Goal: Find specific page/section: Find specific page/section

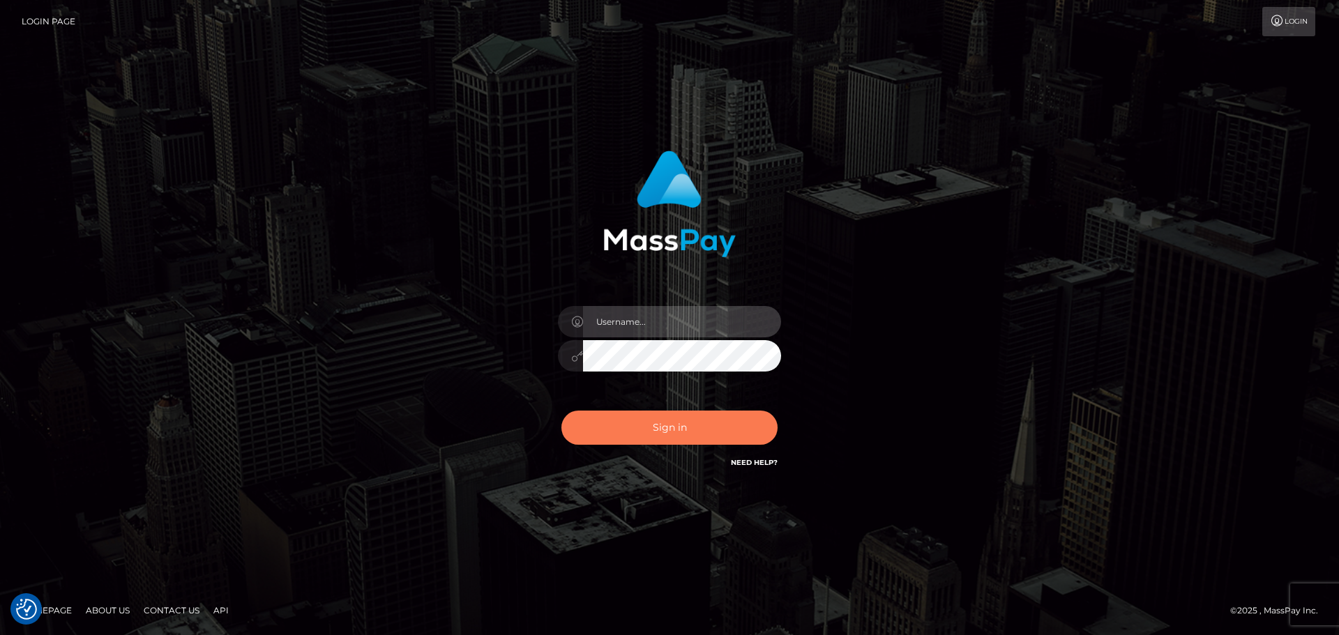
type input "[PERSON_NAME]"
click at [635, 419] on button "Sign in" at bounding box center [669, 428] width 216 height 34
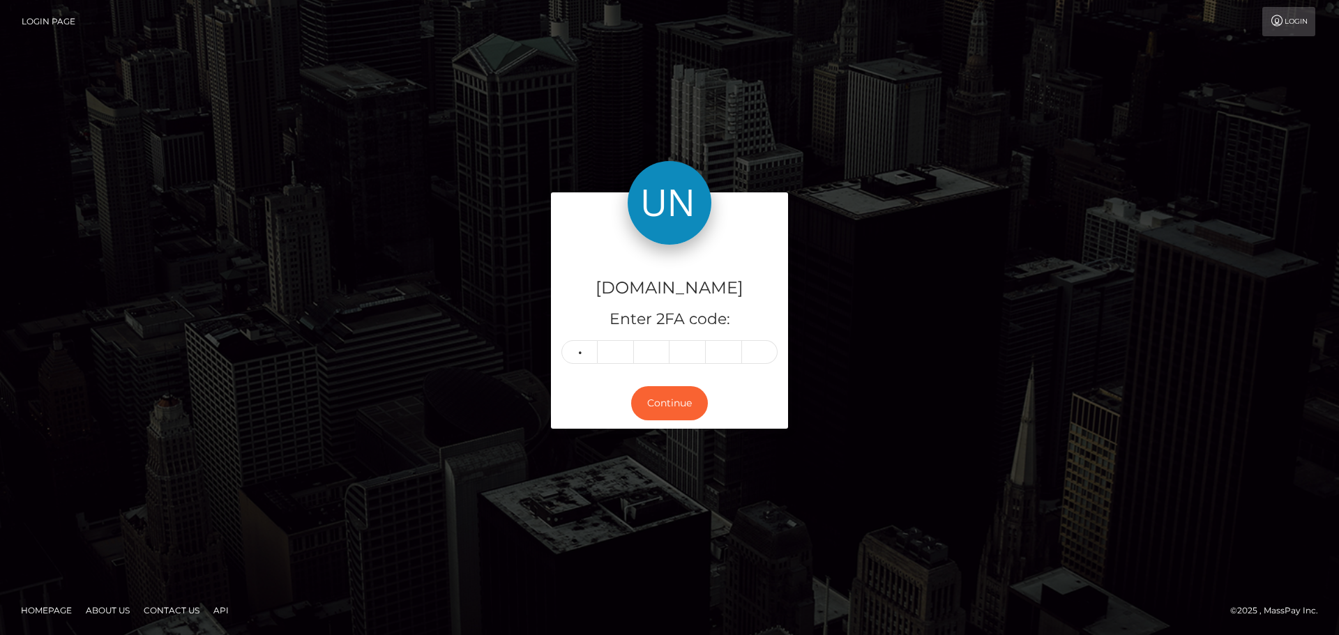
type input "2"
type input "9"
type input "3"
type input "1"
type input "9"
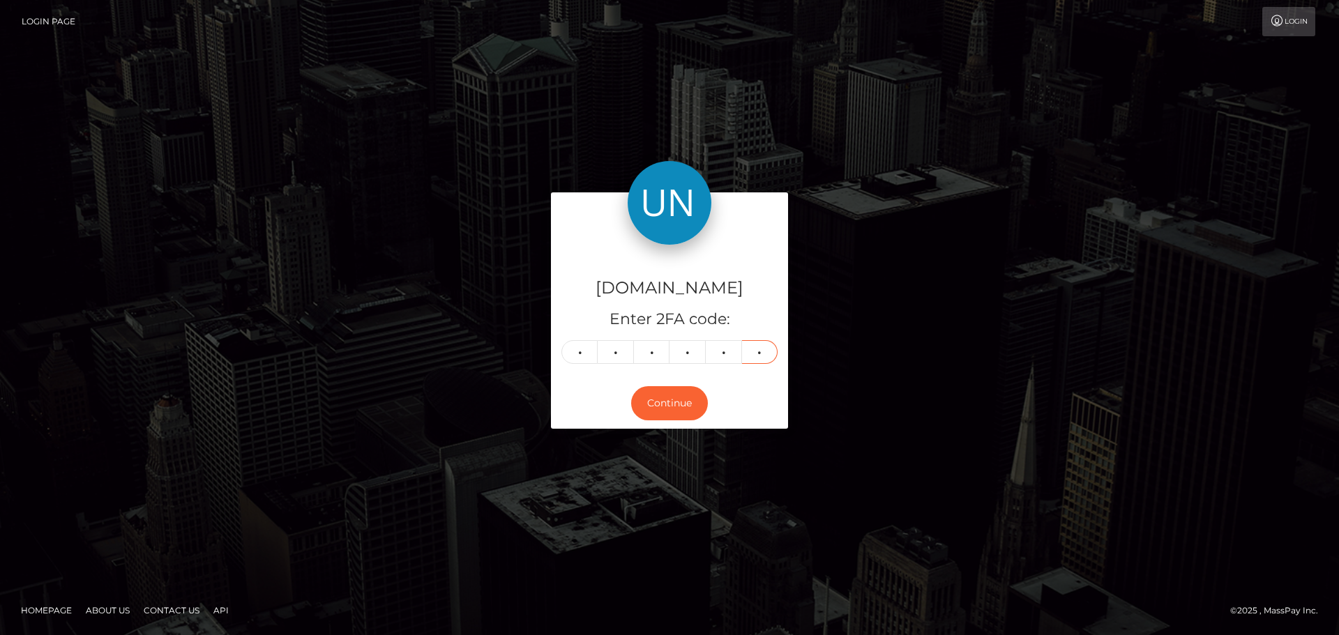
type input "3"
drag, startPoint x: 772, startPoint y: 35, endPoint x: 596, endPoint y: 63, distance: 178.6
click at [597, 63] on div "Unlockt.me Enter 2FA code: 2 9 3 1 9 3 293193 Continue Homepage" at bounding box center [669, 317] width 1339 height 635
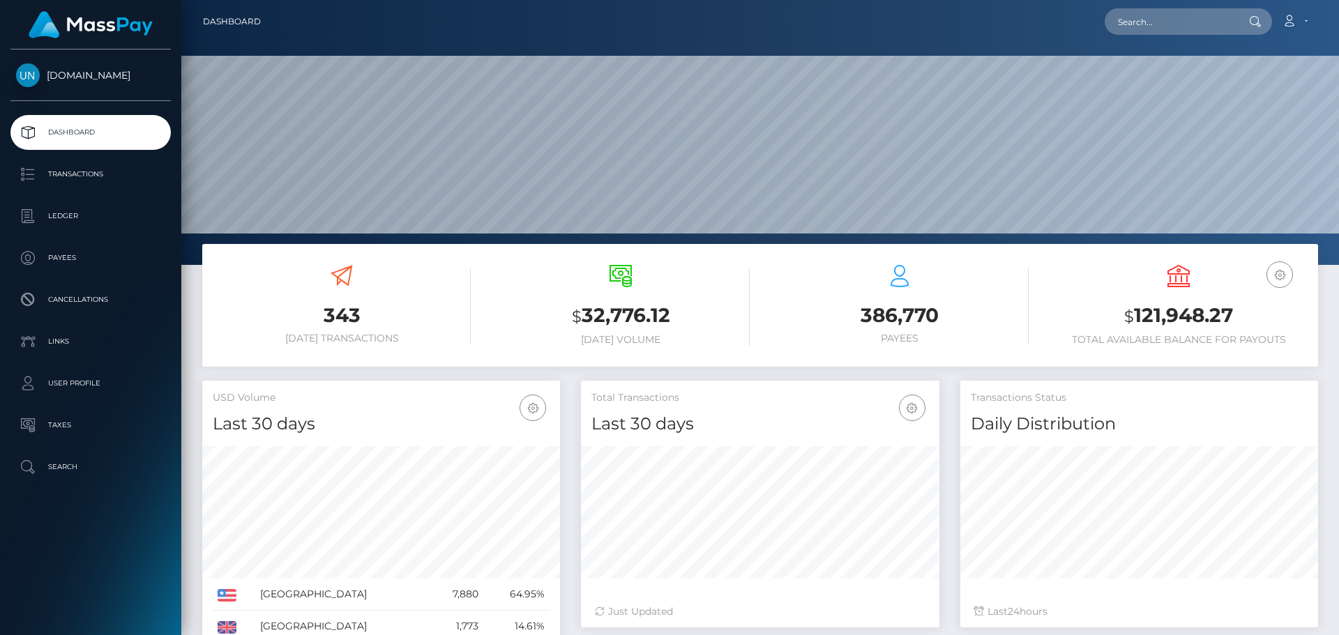
scroll to position [248, 358]
drag, startPoint x: 1170, startPoint y: 43, endPoint x: 1163, endPoint y: 40, distance: 8.2
click at [1171, 44] on div at bounding box center [760, 132] width 1158 height 265
paste input "etrevon978@gmail.com"
click at [1160, 31] on input "etrevon978@gmail.com" at bounding box center [1170, 21] width 131 height 27
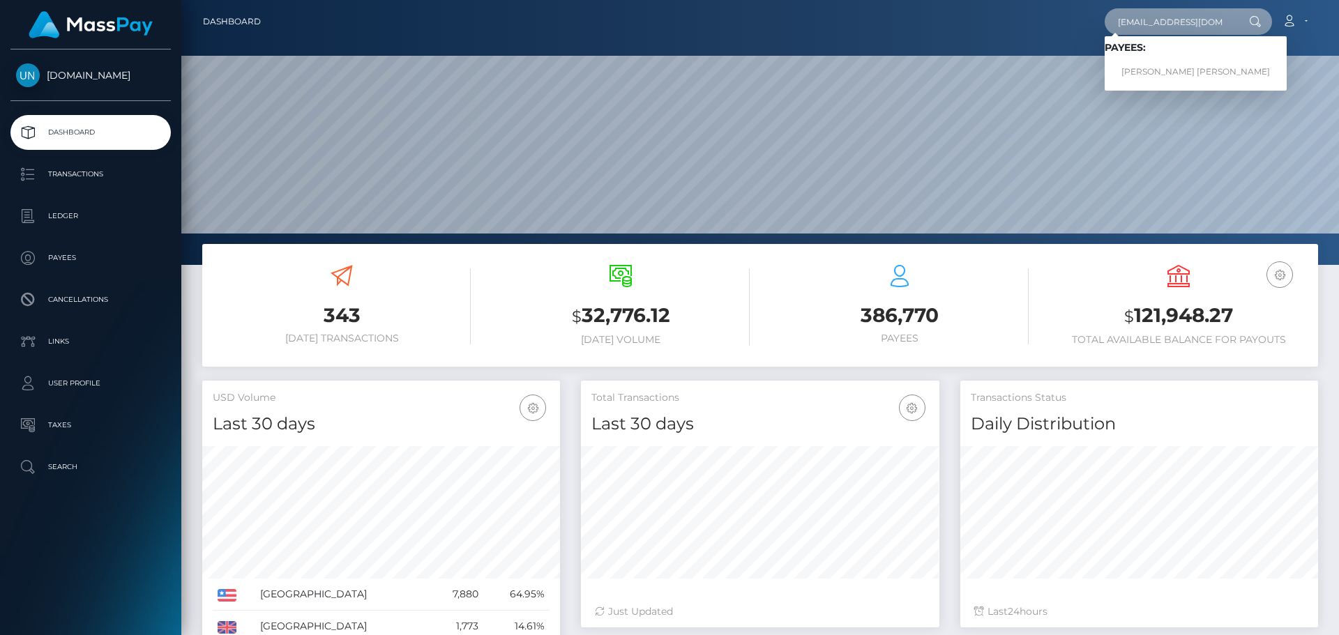
type input "etrevon978@gmail.com"
click at [1136, 69] on link "TREVON TAMAR EVANS" at bounding box center [1196, 72] width 182 height 26
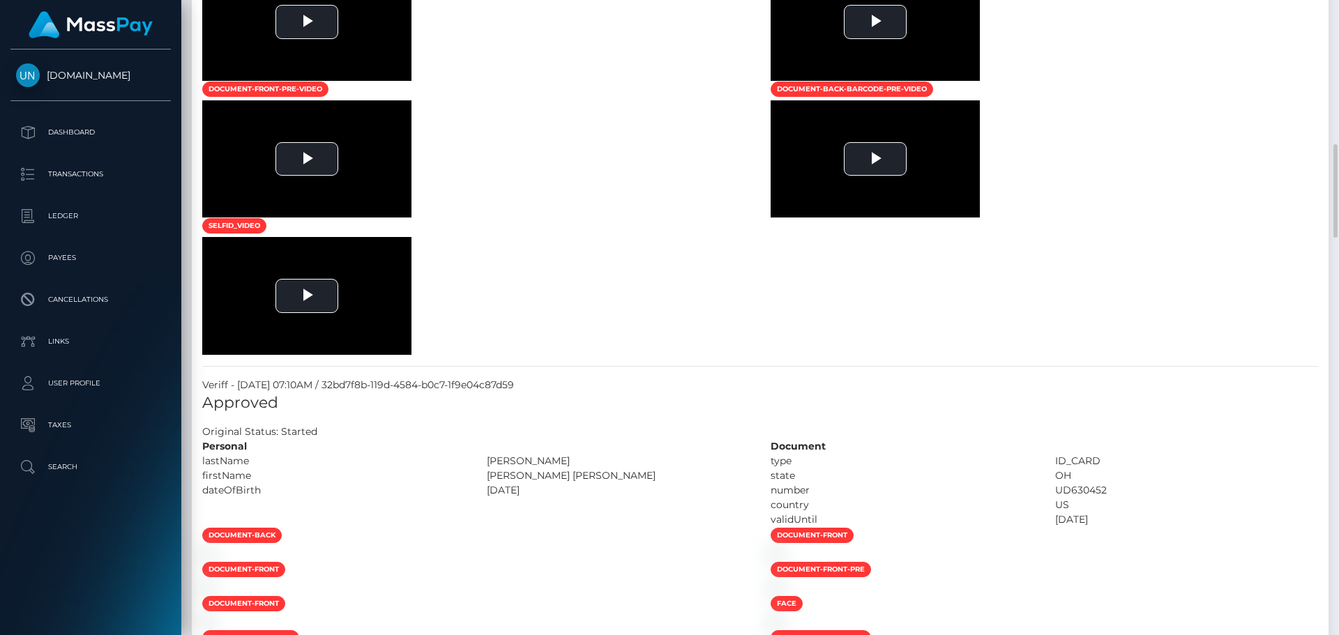
scroll to position [1046, 0]
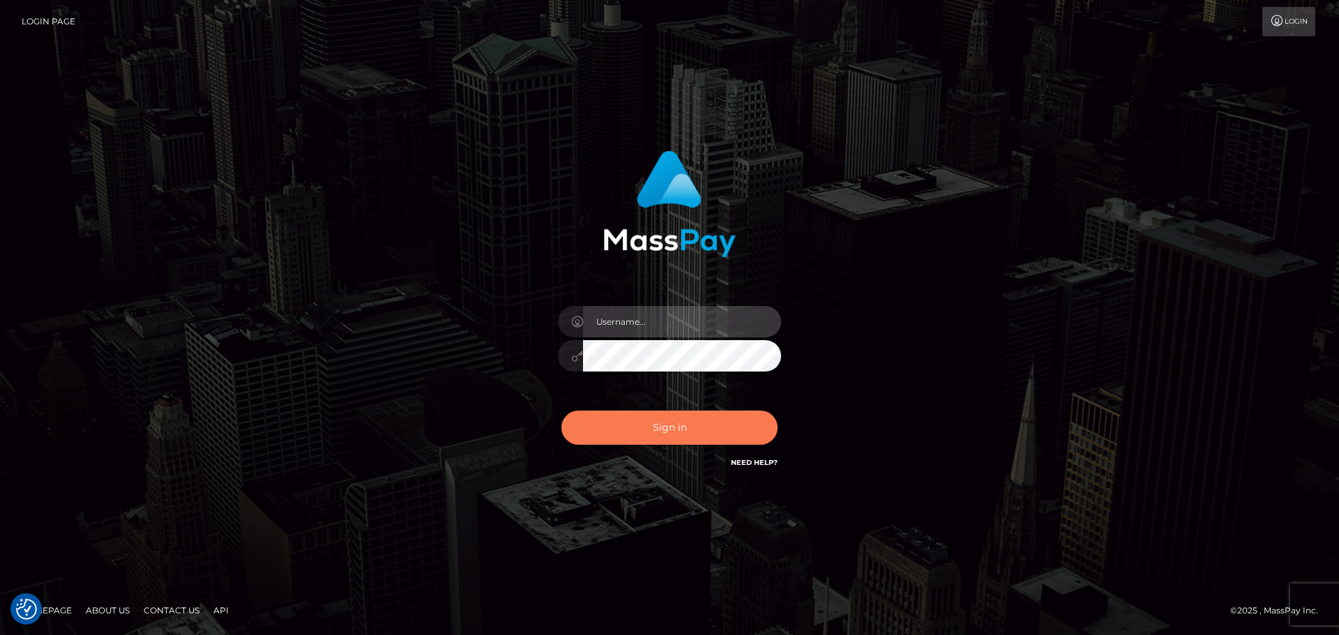
type input "[PERSON_NAME]"
click at [691, 418] on button "Sign in" at bounding box center [669, 428] width 216 height 34
type input "Yassine Slimene"
click at [692, 415] on button "Sign in" at bounding box center [669, 428] width 216 height 34
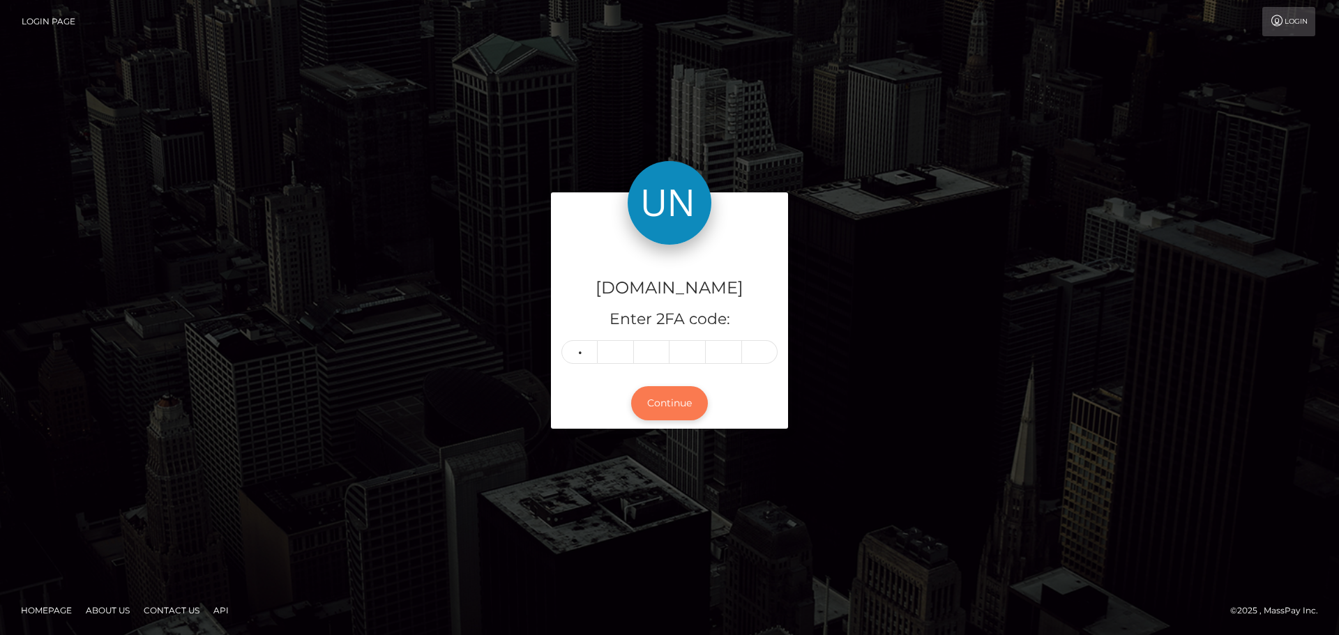
type input "9"
type input "7"
type input "8"
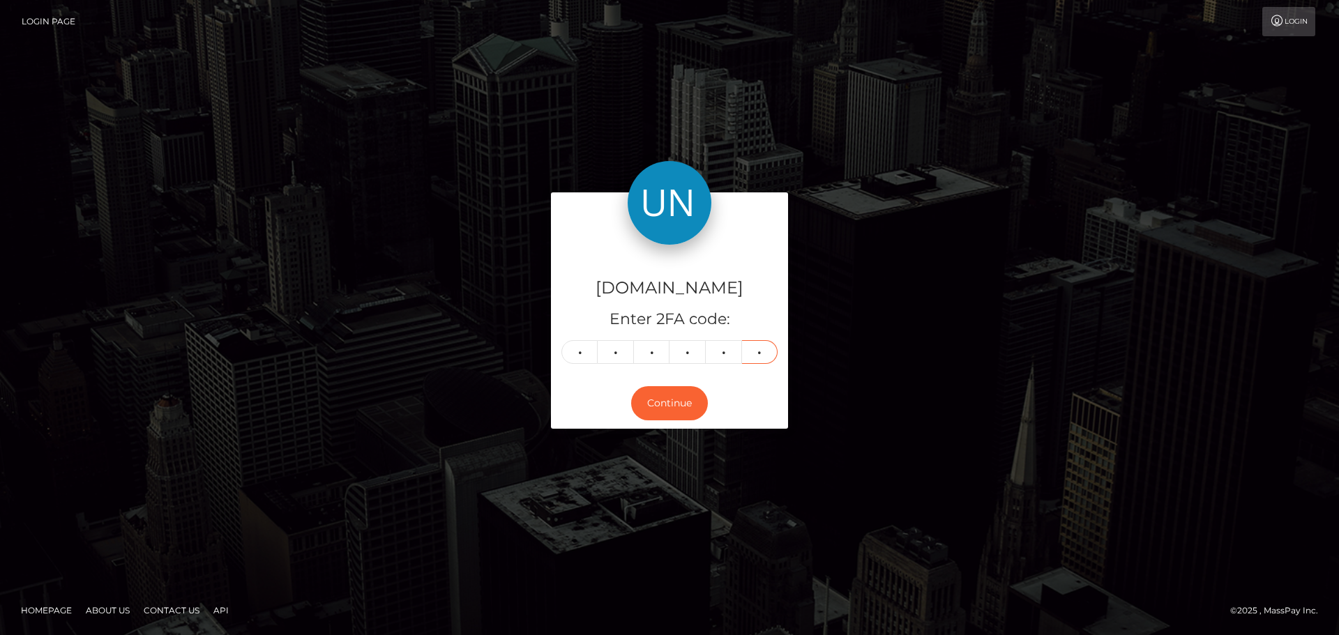
type input "5"
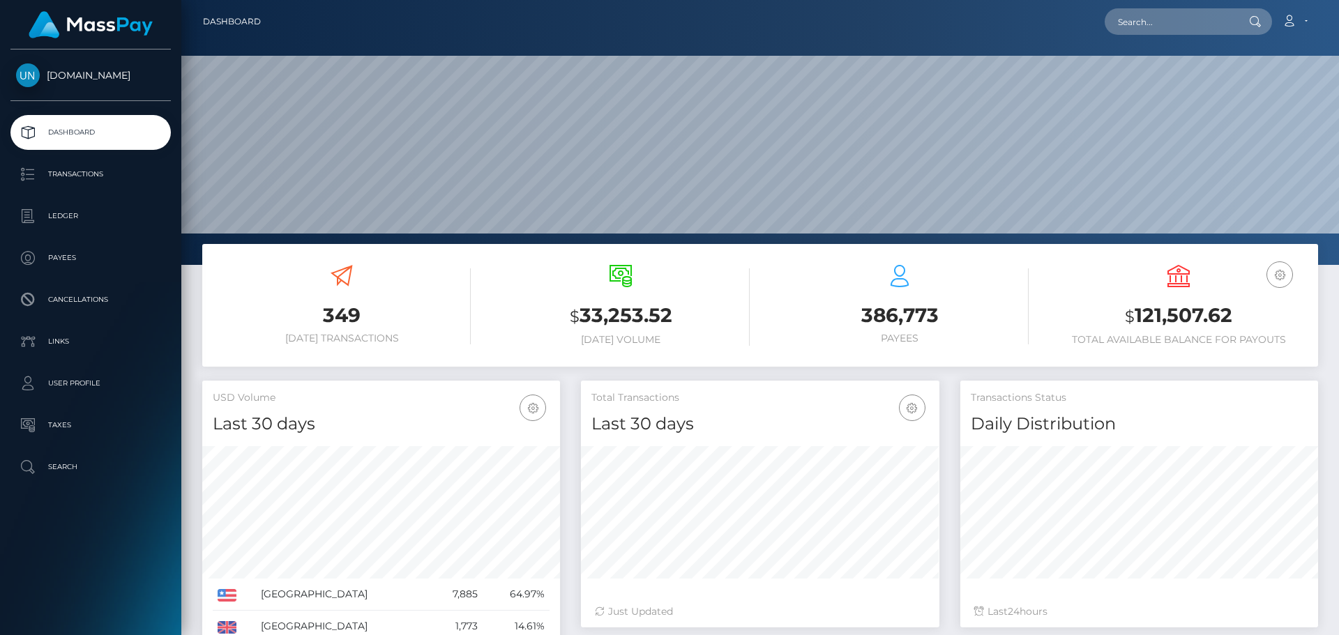
scroll to position [248, 358]
click at [1156, 17] on input "text" at bounding box center [1170, 21] width 131 height 27
paste input "[EMAIL_ADDRESS][DOMAIN_NAME]"
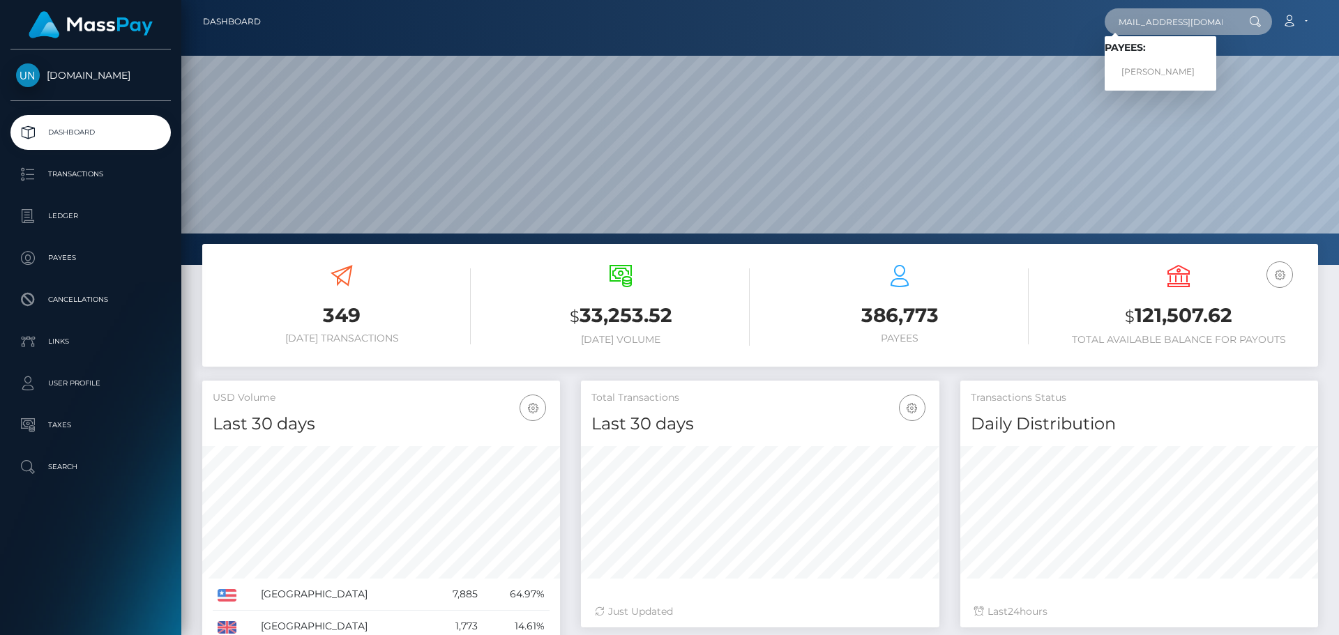
type input "[EMAIL_ADDRESS][DOMAIN_NAME]"
click at [1159, 72] on link "NATALY MARTES-REYES" at bounding box center [1161, 72] width 112 height 26
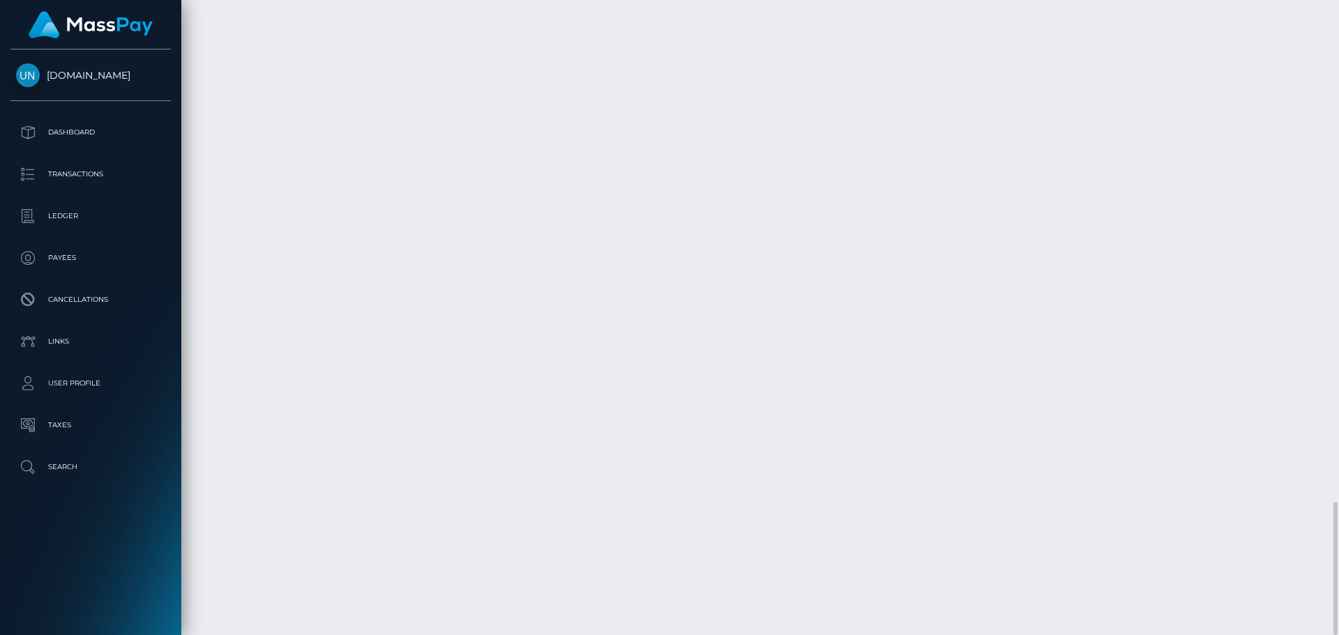
scroll to position [2784, 0]
